Goal: Task Accomplishment & Management: Use online tool/utility

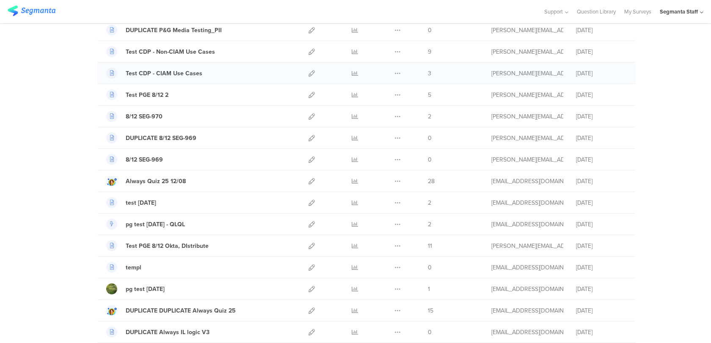
scroll to position [251, 0]
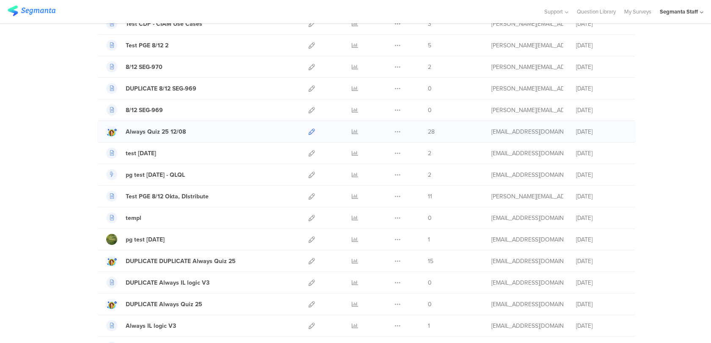
click at [314, 133] on icon at bounding box center [312, 132] width 6 height 6
click at [401, 131] on icon at bounding box center [398, 132] width 6 height 6
click at [393, 151] on button "Duplicate" at bounding box center [381, 153] width 47 height 15
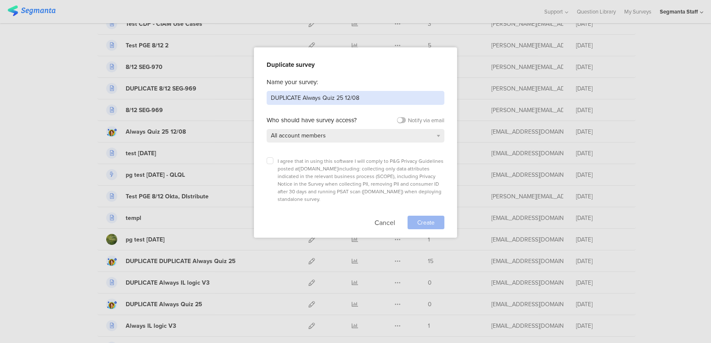
drag, startPoint x: 350, startPoint y: 96, endPoint x: 344, endPoint y: 96, distance: 5.5
click at [344, 96] on input "DUPLICATE Always Quiz 25 12/08" at bounding box center [356, 98] width 178 height 14
drag, startPoint x: 304, startPoint y: 96, endPoint x: 240, endPoint y: 94, distance: 64.4
click at [240, 94] on div "Duplicate survey Name your survey: DUPLICATE Always Quiz 25 24/08 Who should ha…" at bounding box center [355, 171] width 711 height 343
type input "Always Quiz 25 24/08"
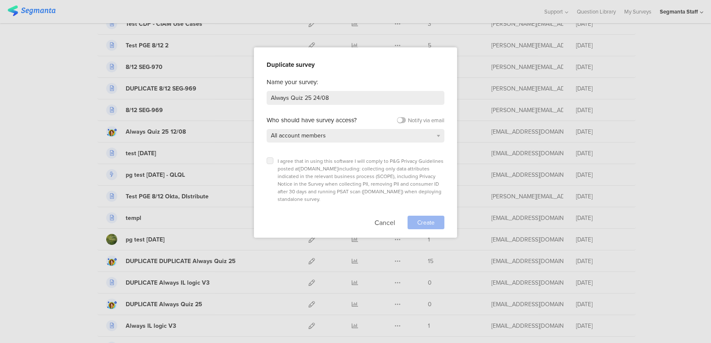
click at [271, 158] on label at bounding box center [270, 161] width 7 height 7
click at [0, 0] on input "checkbox" at bounding box center [0, 0] width 0 height 0
click at [431, 219] on span "Create" at bounding box center [426, 223] width 17 height 9
